Goal: Information Seeking & Learning: Find specific fact

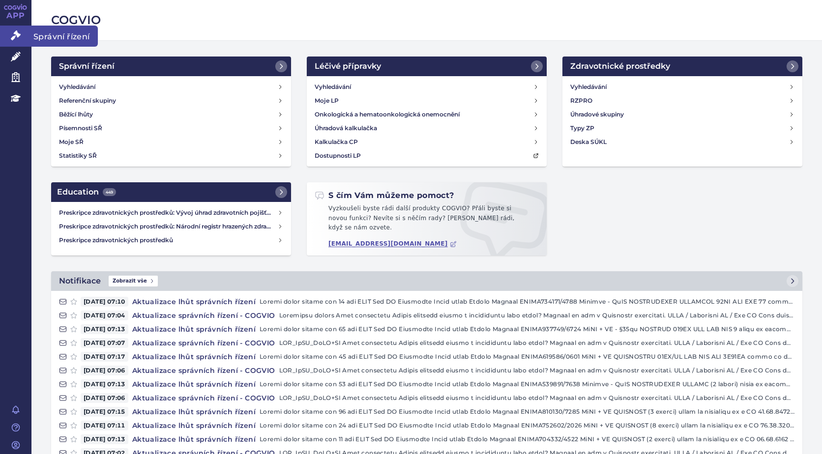
click at [22, 35] on link "Správní řízení" at bounding box center [15, 36] width 31 height 21
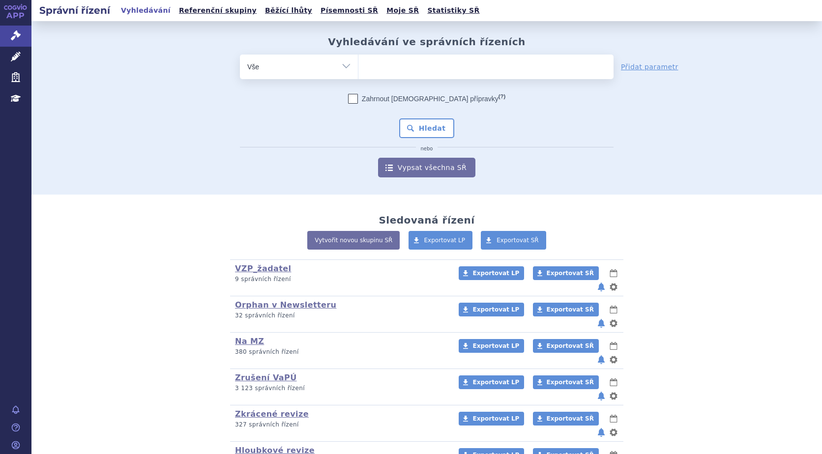
click at [393, 62] on ul at bounding box center [485, 65] width 255 height 21
click at [358, 62] on select at bounding box center [358, 66] width 0 height 25
type input "he"
type input "het"
type input "hetr"
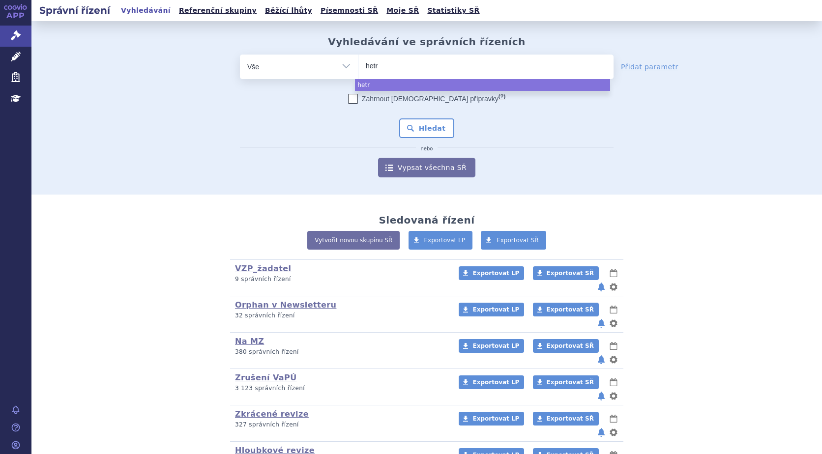
type input "hetro"
type input "hetrono"
type input "hetronofl"
type input "hetronofly"
select select "hetronofly"
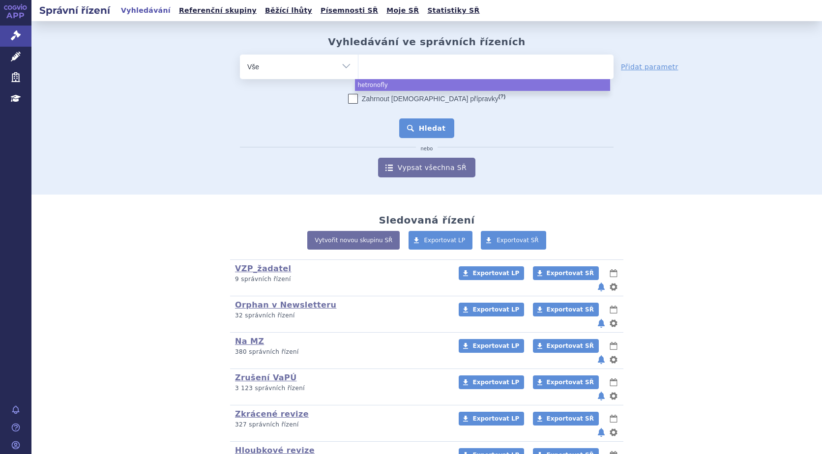
click at [418, 130] on button "Hledat" at bounding box center [427, 128] width 56 height 20
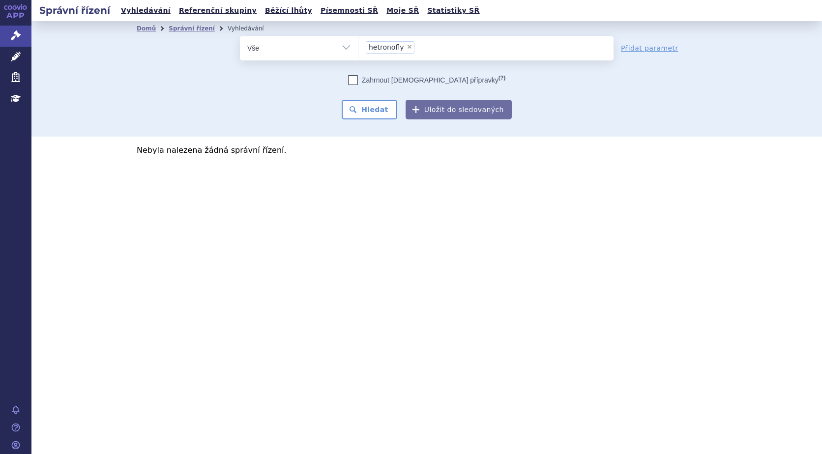
click at [406, 47] on span "×" at bounding box center [409, 47] width 6 height 6
click at [358, 47] on select "hetronofly" at bounding box center [358, 47] width 0 height 25
select select
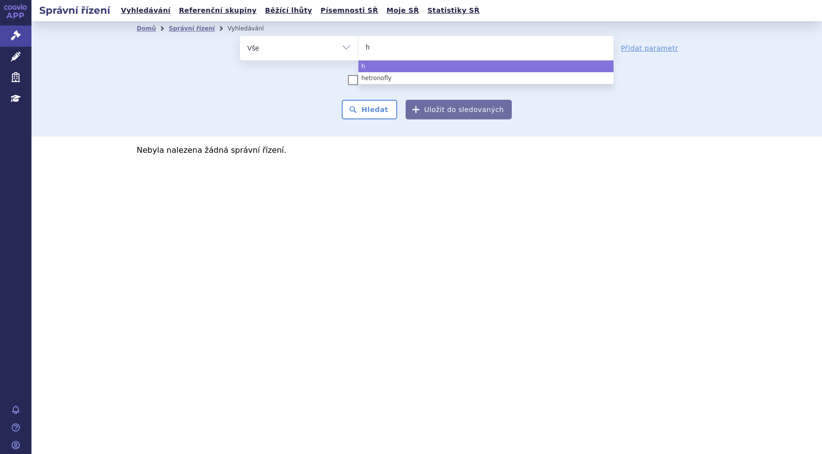
type input "he"
type input "hetr"
type input "hetro"
type input "hetron"
type input "hetroni"
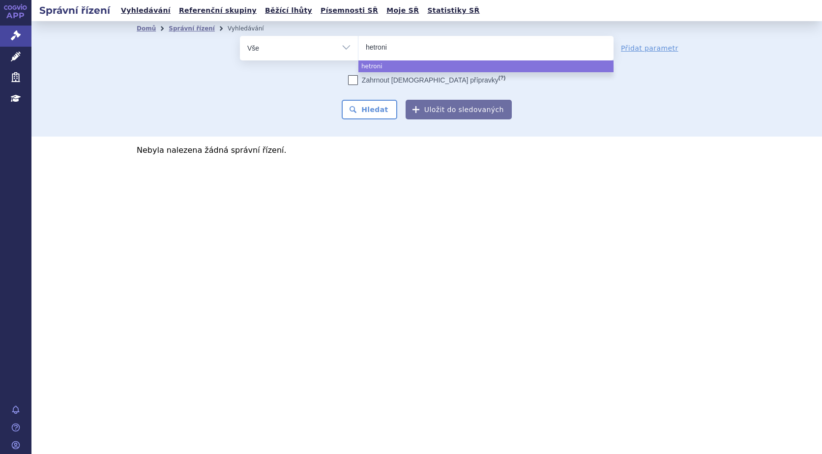
type input "hetronif"
type input "hetronifl"
type input "hetronifly"
select select "hetronifly"
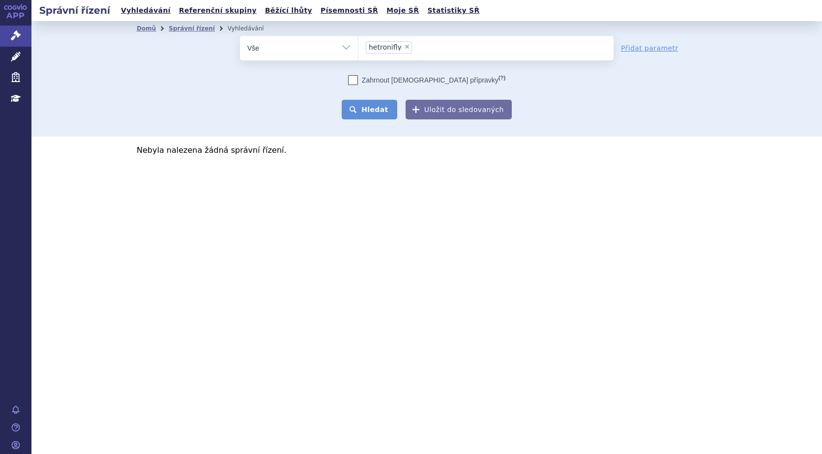
click at [377, 106] on button "Hledat" at bounding box center [370, 110] width 56 height 20
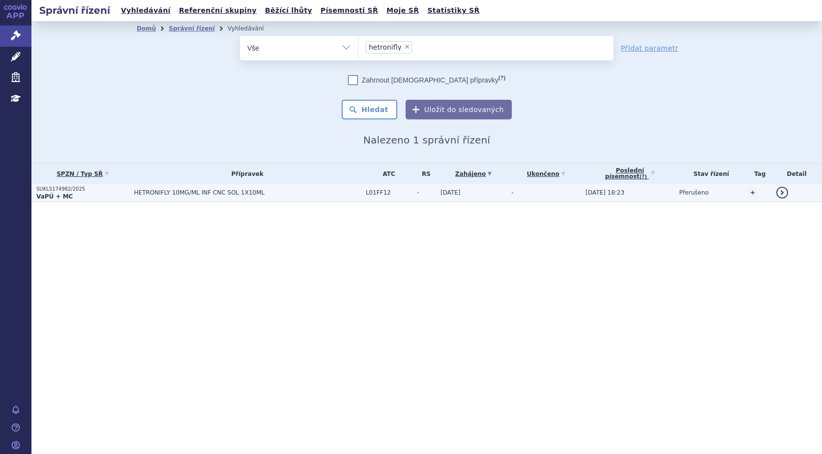
click at [57, 190] on p "SUKLS174982/2025" at bounding box center [82, 189] width 93 height 7
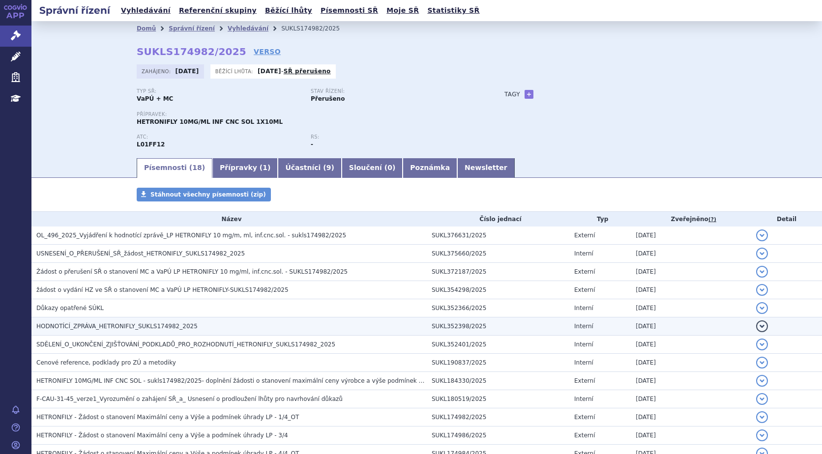
click at [103, 325] on span "HODNOTÍCÍ_ZPRÁVA_HETRONIFLY_SUKLS174982_2025" at bounding box center [116, 326] width 161 height 7
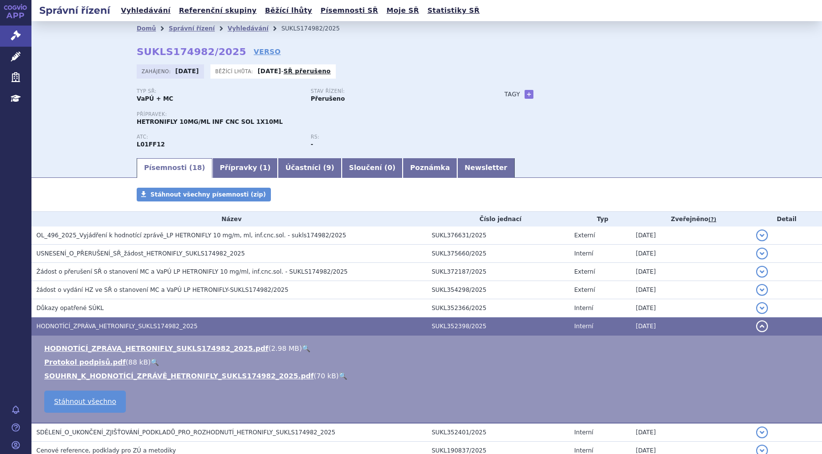
click at [302, 350] on link "🔍" at bounding box center [306, 349] width 8 height 8
